Goal: Information Seeking & Learning: Learn about a topic

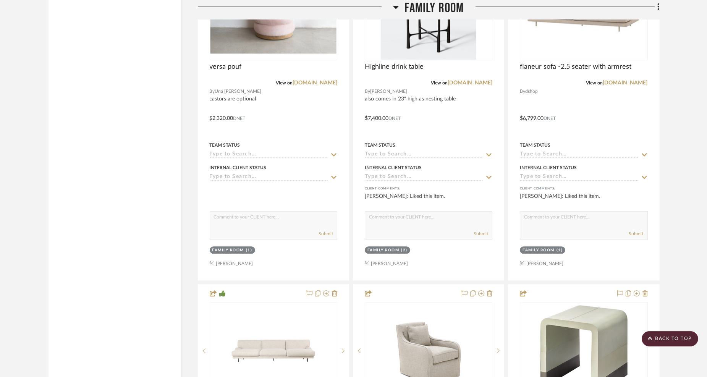
scroll to position [4204, 0]
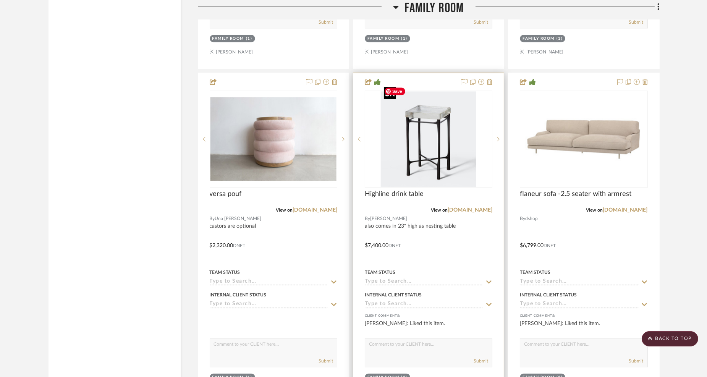
click at [454, 146] on img "0" at bounding box center [429, 139] width 96 height 96
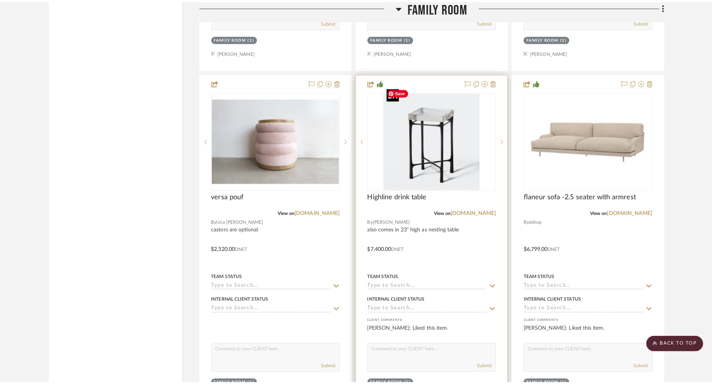
scroll to position [0, 0]
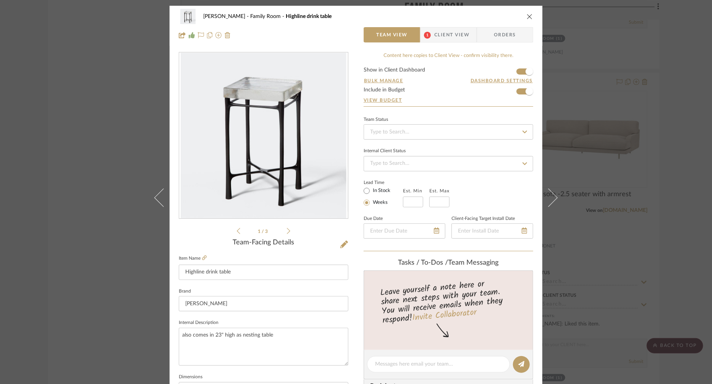
click at [527, 15] on icon "close" at bounding box center [530, 16] width 6 height 6
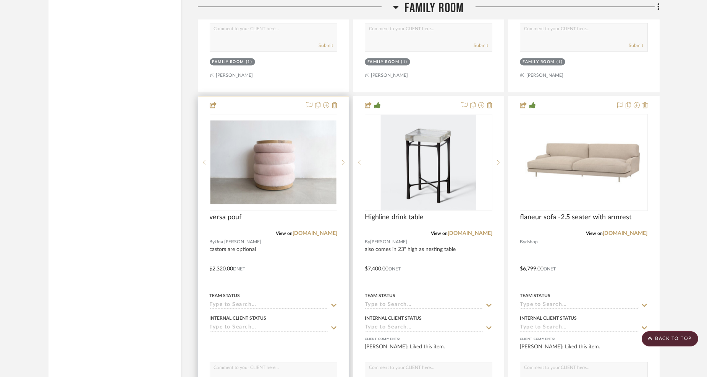
scroll to position [4161, 0]
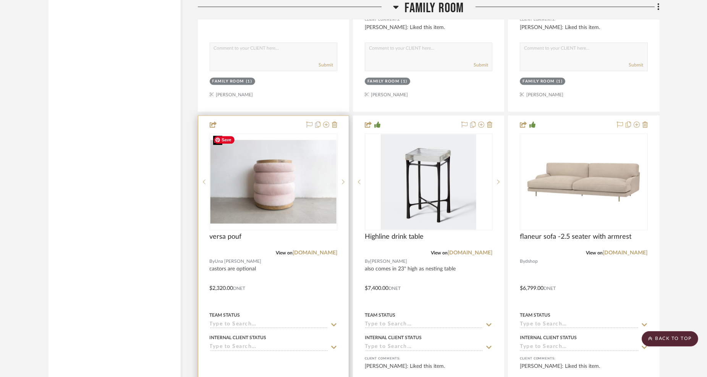
click at [308, 176] on img "0" at bounding box center [274, 182] width 126 height 84
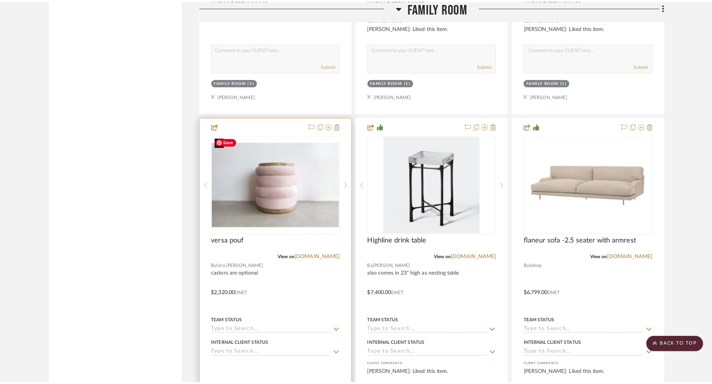
scroll to position [0, 0]
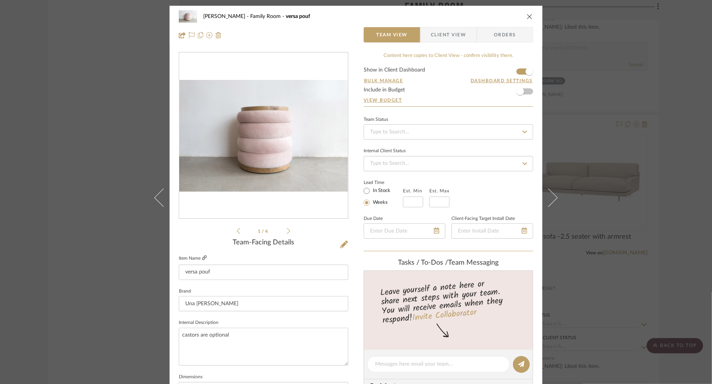
click at [203, 255] on link at bounding box center [204, 258] width 5 height 6
click at [287, 233] on icon at bounding box center [288, 230] width 3 height 7
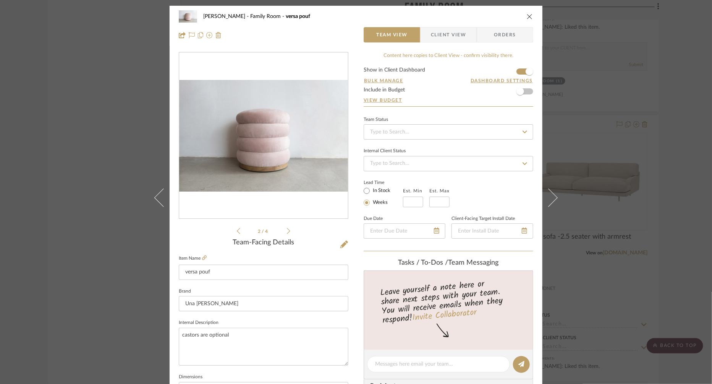
click at [287, 232] on icon at bounding box center [288, 230] width 3 height 7
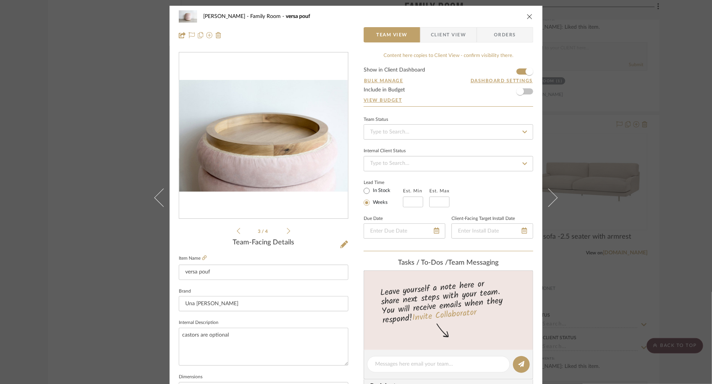
click at [287, 232] on icon at bounding box center [288, 230] width 3 height 7
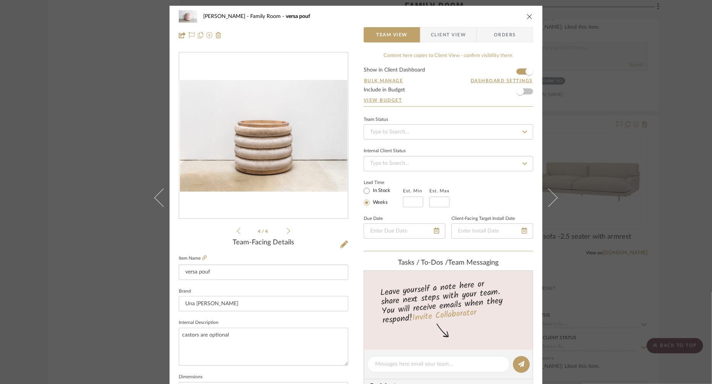
click at [287, 232] on icon at bounding box center [288, 230] width 3 height 7
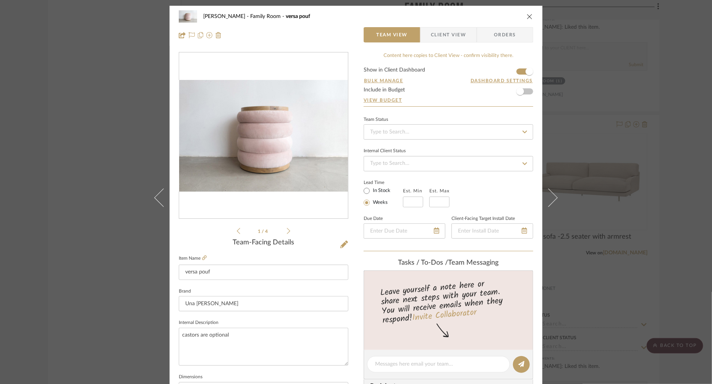
click at [233, 230] on div "1 / 4" at bounding box center [264, 143] width 170 height 183
click at [237, 231] on icon at bounding box center [238, 231] width 3 height 6
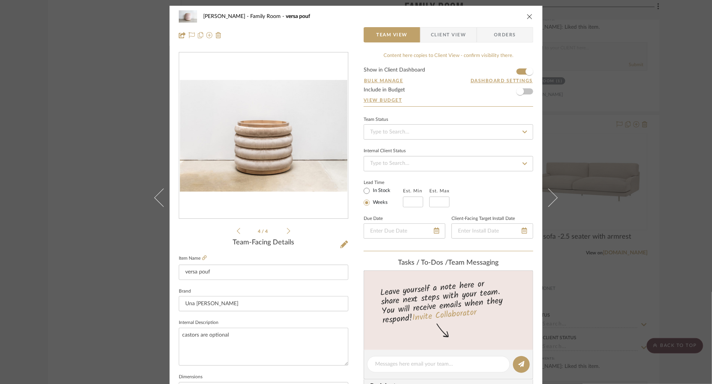
click at [237, 231] on icon at bounding box center [238, 231] width 3 height 6
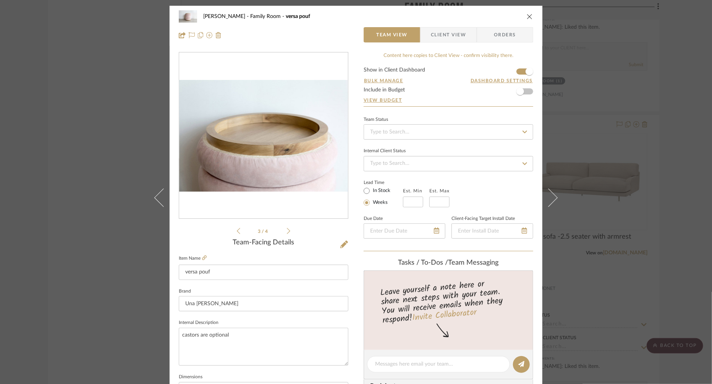
click at [237, 231] on icon at bounding box center [238, 231] width 3 height 6
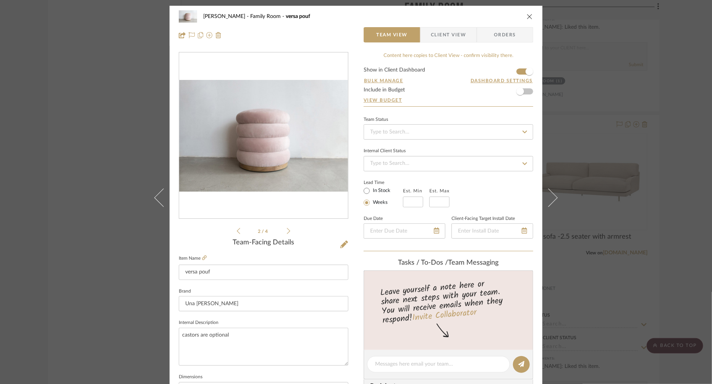
click at [234, 229] on div "2 / 4" at bounding box center [264, 143] width 170 height 183
click at [237, 230] on icon at bounding box center [238, 231] width 3 height 6
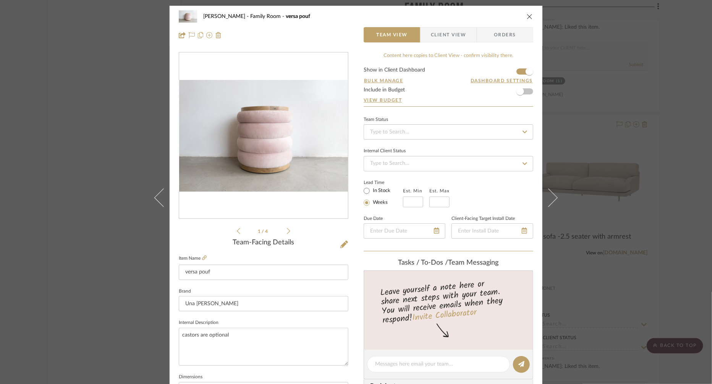
click at [237, 230] on icon at bounding box center [238, 231] width 3 height 6
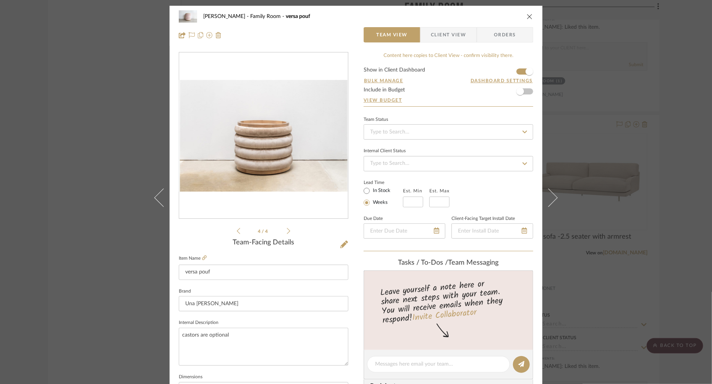
click at [237, 230] on icon at bounding box center [238, 231] width 3 height 6
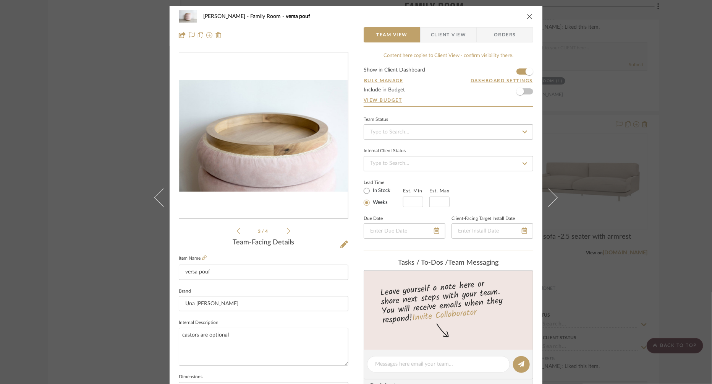
click at [237, 230] on icon at bounding box center [238, 231] width 3 height 6
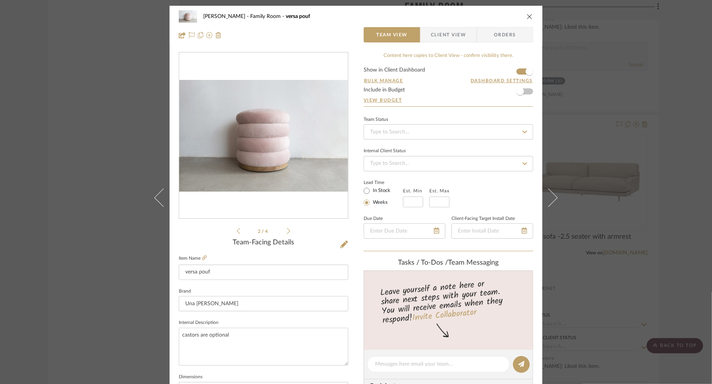
click at [528, 16] on icon "close" at bounding box center [530, 16] width 6 height 6
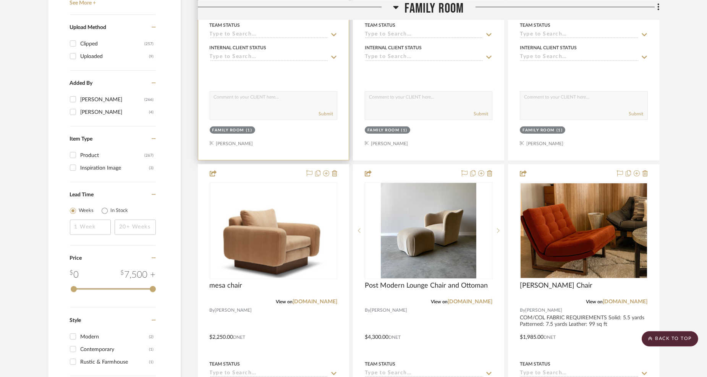
scroll to position [1104, 0]
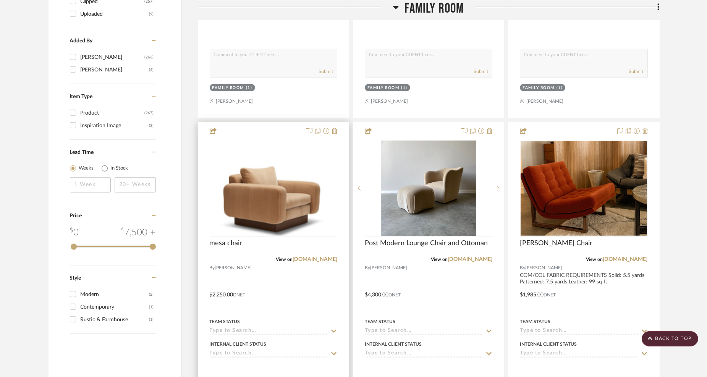
click at [296, 276] on div at bounding box center [273, 289] width 151 height 334
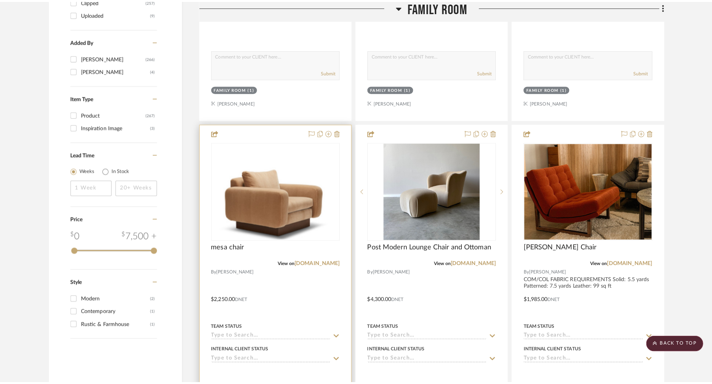
scroll to position [0, 0]
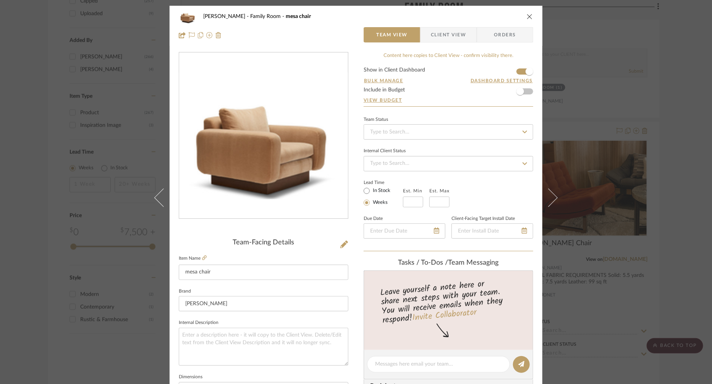
click at [527, 16] on icon "close" at bounding box center [530, 16] width 6 height 6
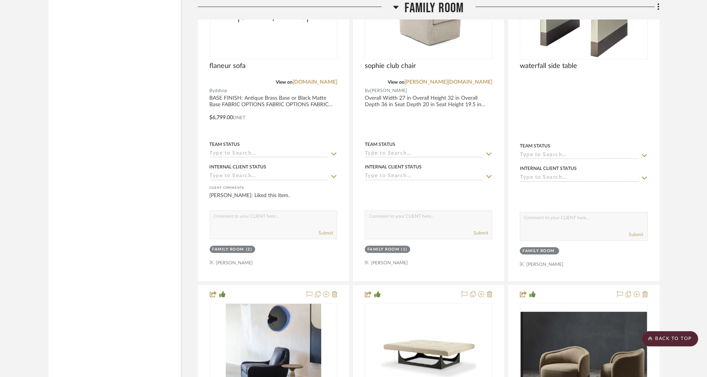
scroll to position [4968, 0]
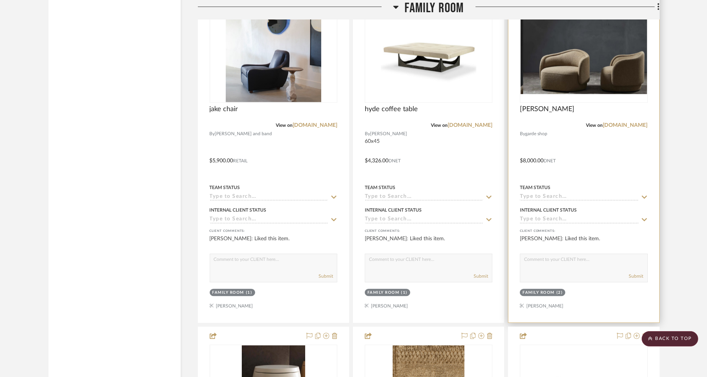
click at [575, 105] on div "[PERSON_NAME]" at bounding box center [584, 113] width 128 height 17
click at [555, 76] on img "0" at bounding box center [584, 54] width 126 height 79
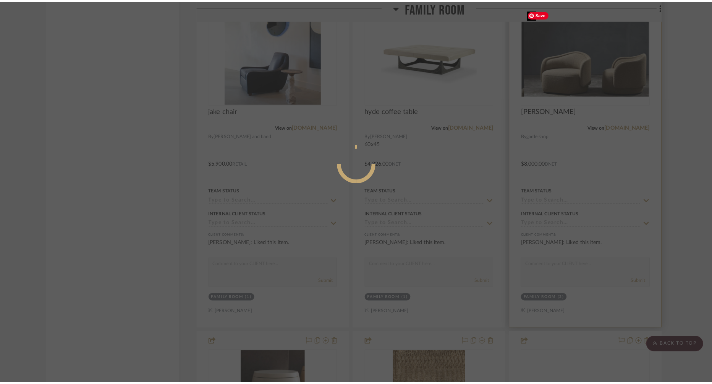
scroll to position [0, 0]
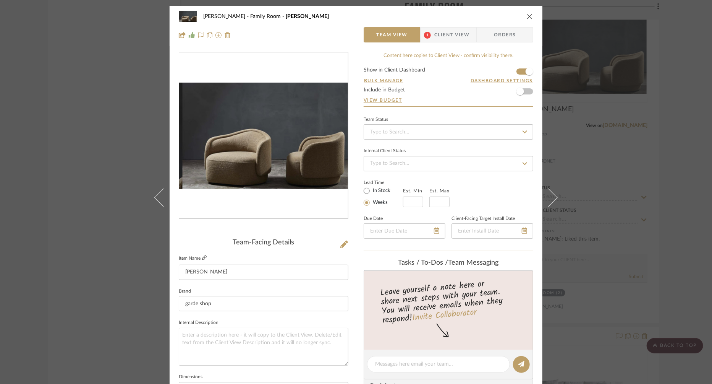
click at [202, 257] on icon at bounding box center [204, 257] width 5 height 5
click at [529, 16] on icon "close" at bounding box center [530, 16] width 6 height 6
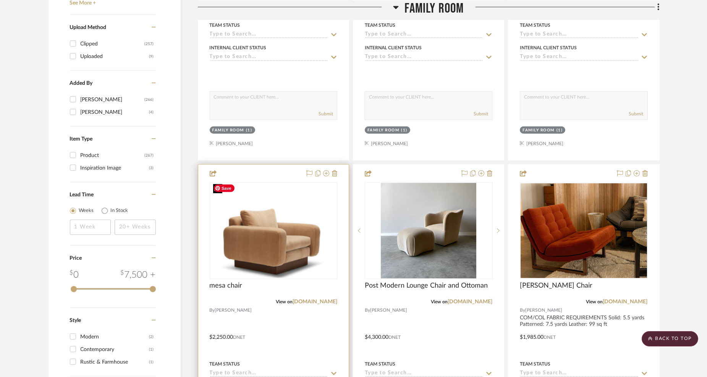
scroll to position [1104, 0]
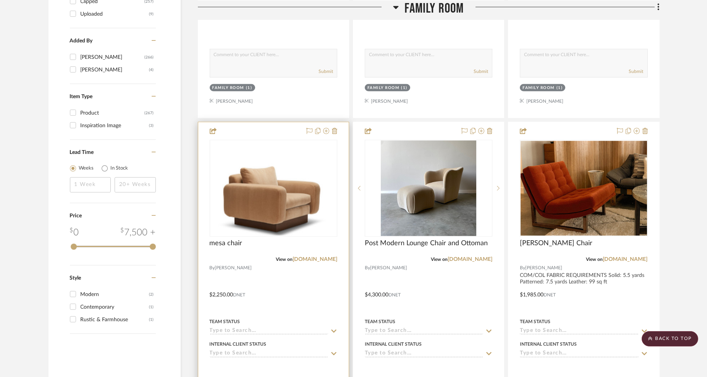
click at [257, 269] on div at bounding box center [273, 289] width 151 height 334
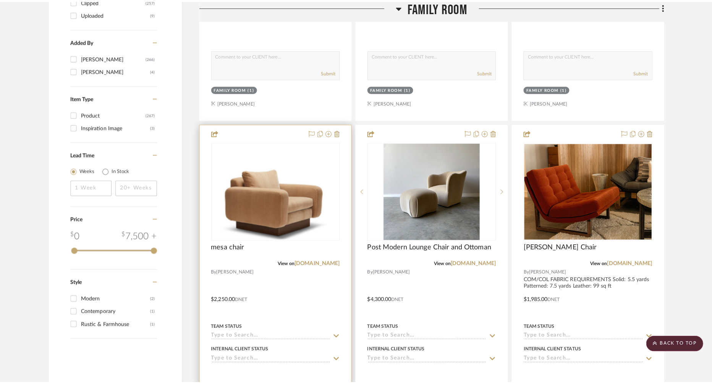
scroll to position [0, 0]
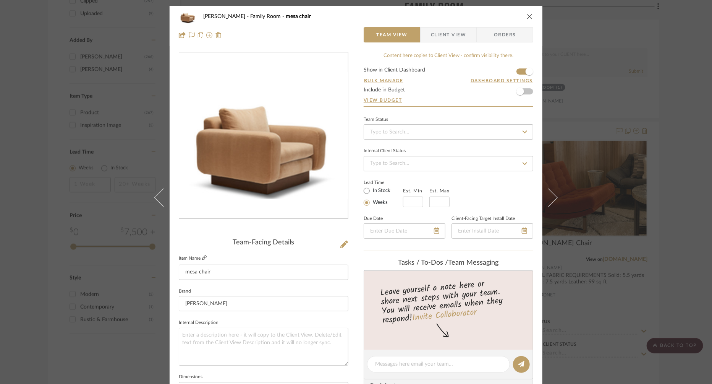
click at [202, 258] on icon at bounding box center [204, 257] width 5 height 5
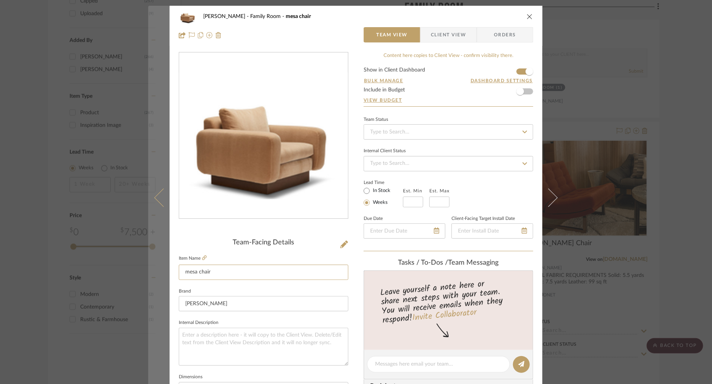
drag, startPoint x: 220, startPoint y: 274, endPoint x: 149, endPoint y: 264, distance: 72.2
click at [149, 264] on mat-dialog-content "[PERSON_NAME] Family Room mesa chair Team View Client View Orders Team-Facing D…" at bounding box center [356, 359] width 416 height 706
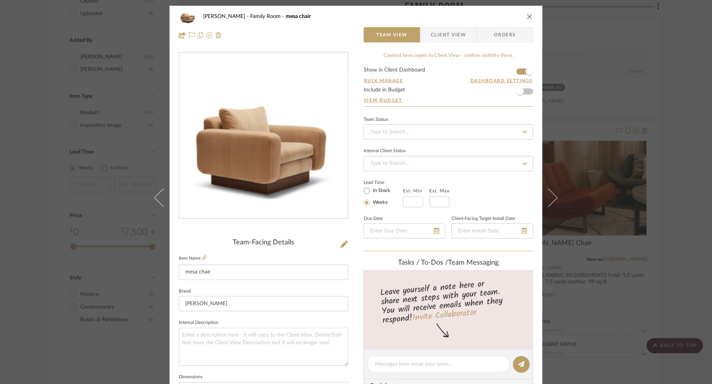
click at [191, 243] on div "Team-Facing Details" at bounding box center [264, 242] width 170 height 8
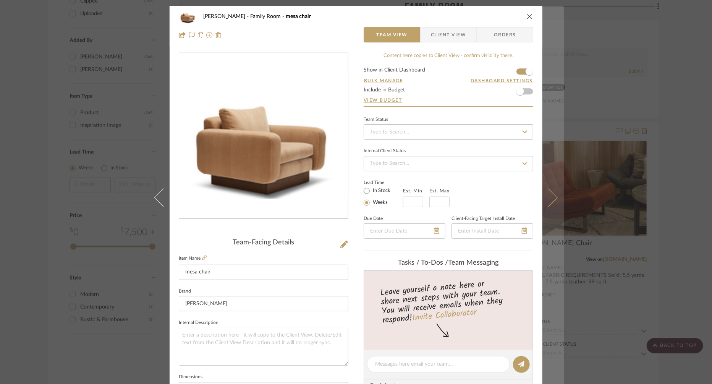
drag, startPoint x: 521, startPoint y: 16, endPoint x: 545, endPoint y: 10, distance: 25.2
click at [522, 16] on div "[PERSON_NAME] Family Room mesa chair" at bounding box center [356, 16] width 355 height 15
